Goal: Feedback & Contribution: Submit feedback/report problem

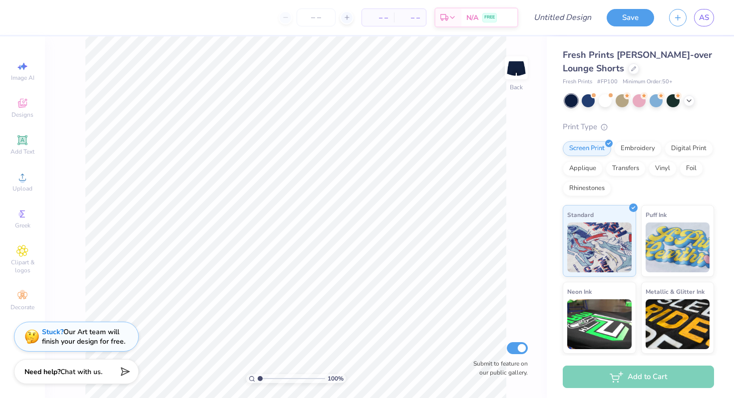
click at [55, 325] on div "Stuck? Our Art team will finish your design for free." at bounding box center [76, 337] width 125 height 30
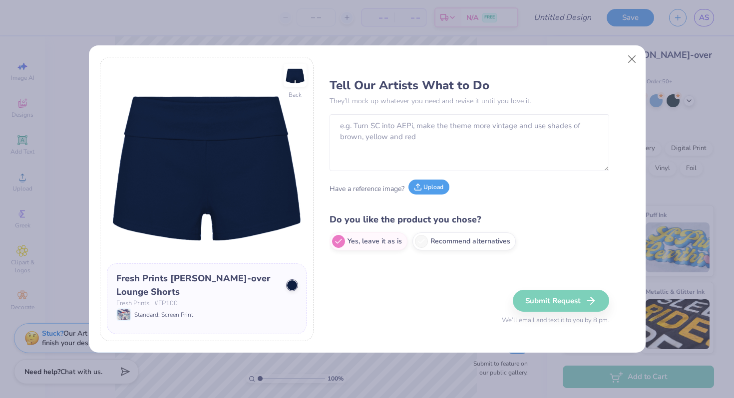
click at [363, 190] on button "Upload" at bounding box center [428, 187] width 41 height 15
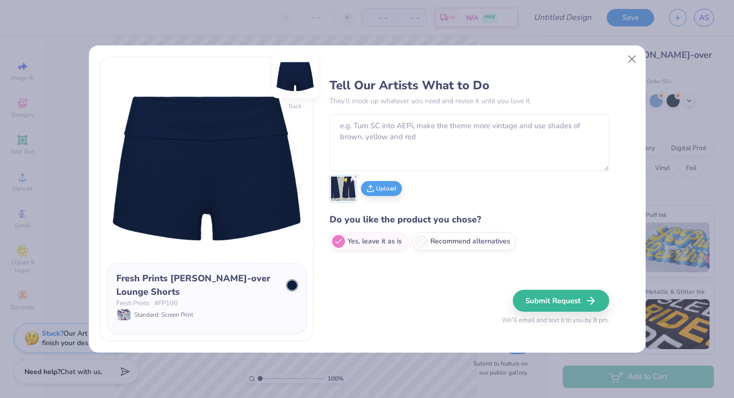
click at [293, 78] on img at bounding box center [295, 75] width 40 height 40
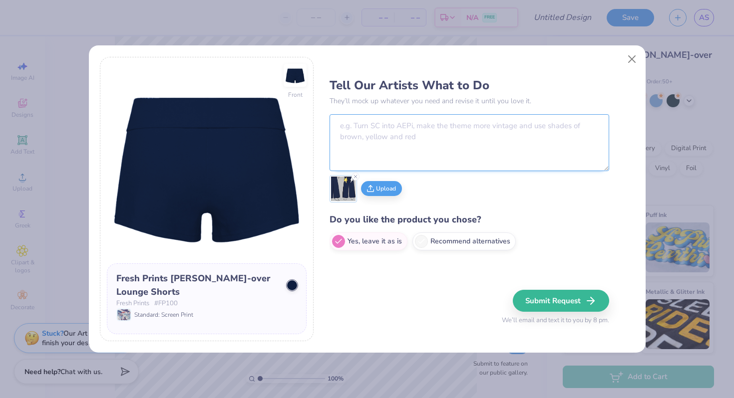
click at [363, 123] on textarea at bounding box center [469, 142] width 280 height 57
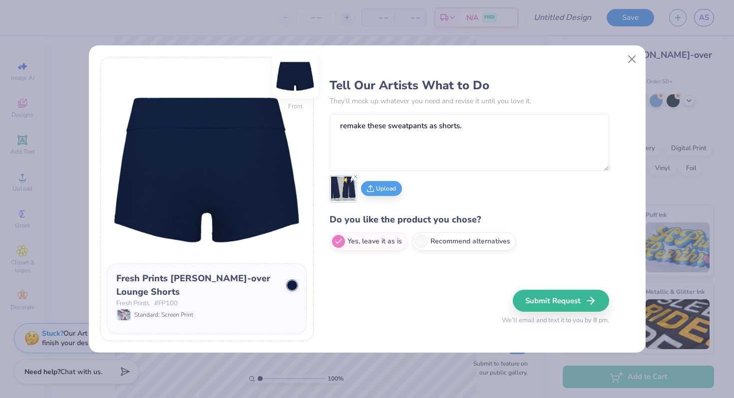
click at [295, 74] on img at bounding box center [295, 75] width 40 height 40
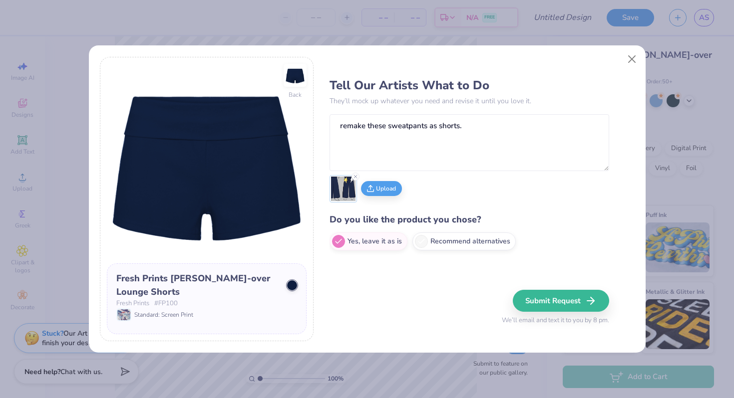
click at [337, 193] on img at bounding box center [343, 189] width 24 height 24
click at [340, 192] on img at bounding box center [343, 189] width 24 height 24
click at [344, 188] on img at bounding box center [343, 189] width 24 height 24
click at [363, 135] on textarea "remake these sweatpants as shorts." at bounding box center [469, 142] width 280 height 57
type textarea "remake these sweatpants as shorts. the front should say"
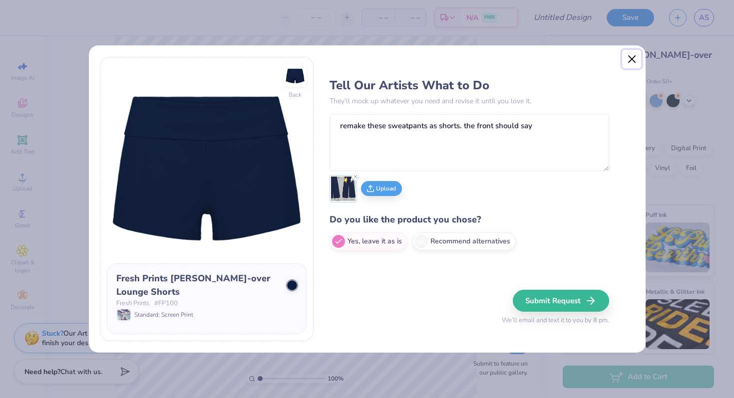
click at [363, 58] on button "Close" at bounding box center [631, 59] width 19 height 19
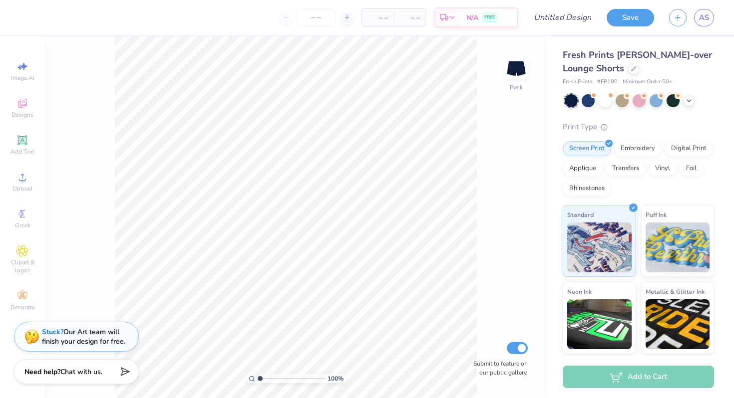
click at [55, 331] on strong "Stuck?" at bounding box center [52, 331] width 21 height 9
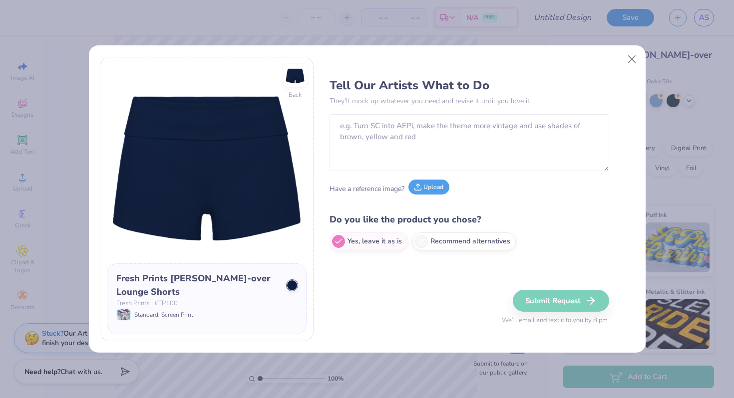
click at [363, 188] on button "Upload" at bounding box center [428, 187] width 41 height 15
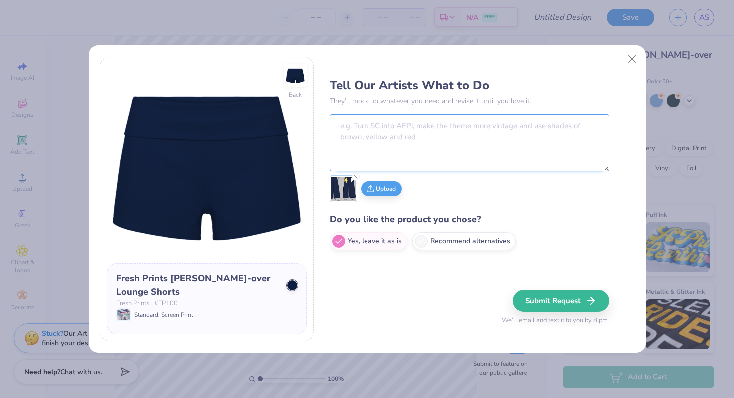
click at [363, 157] on textarea at bounding box center [469, 142] width 280 height 57
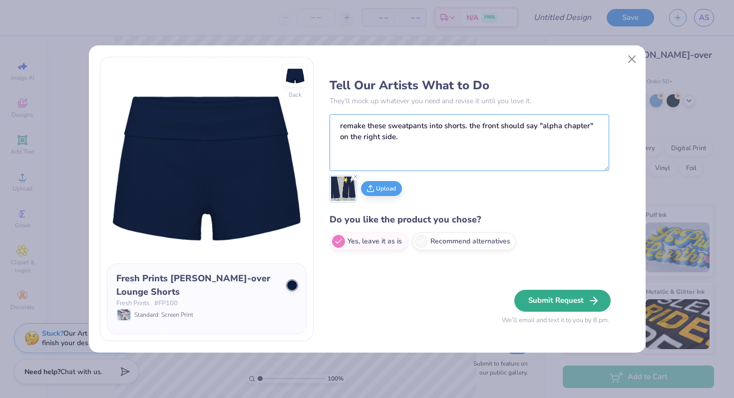
type textarea "remake these sweatpants into shorts. the front should say "alpha chapter" on th…"
click at [363, 298] on button "Submit Request" at bounding box center [562, 301] width 96 height 22
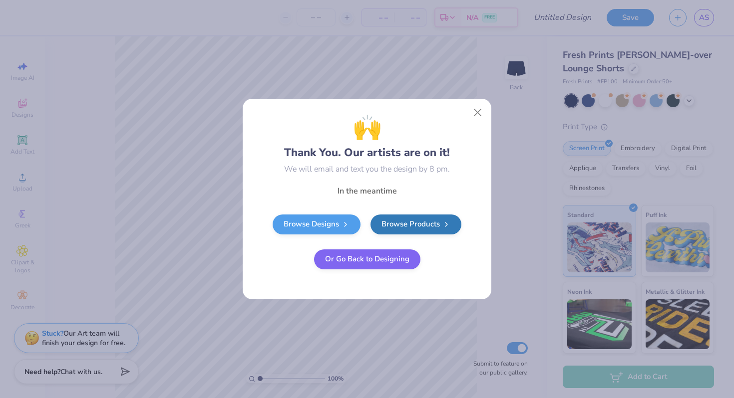
click at [363, 255] on button "Or Go Back to Designing" at bounding box center [367, 260] width 106 height 20
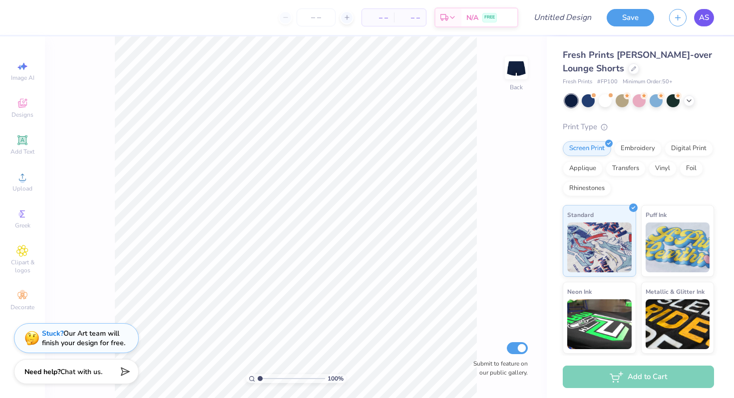
click at [363, 14] on span "AS" at bounding box center [704, 17] width 10 height 11
